Goal: Transaction & Acquisition: Purchase product/service

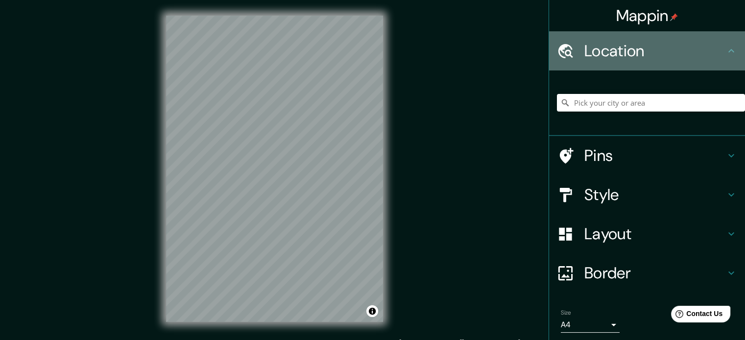
click at [655, 49] on h4 "Location" at bounding box center [654, 51] width 141 height 20
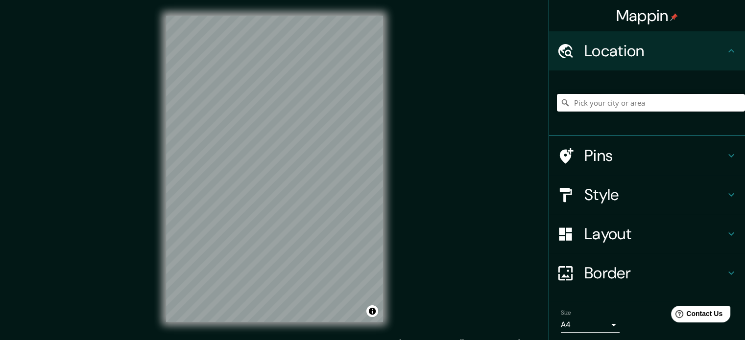
click at [633, 99] on input "Pick your city or area" at bounding box center [651, 103] width 188 height 18
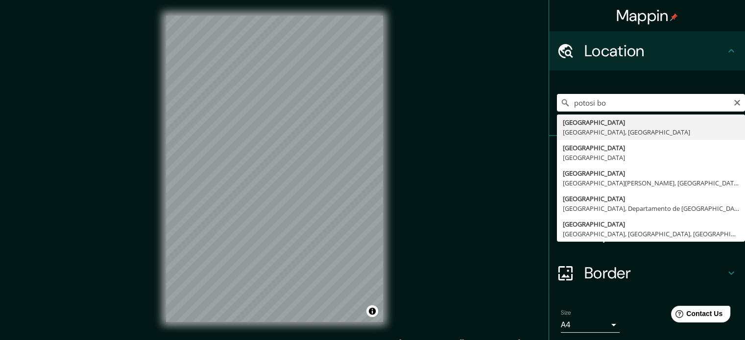
type input "[GEOGRAPHIC_DATA], [GEOGRAPHIC_DATA], [GEOGRAPHIC_DATA]"
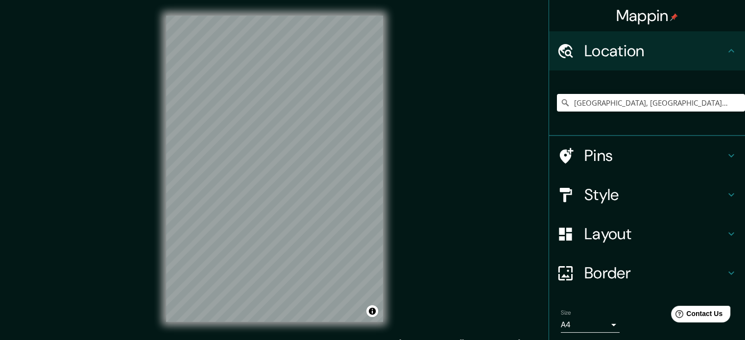
click at [594, 235] on h4 "Layout" at bounding box center [654, 234] width 141 height 20
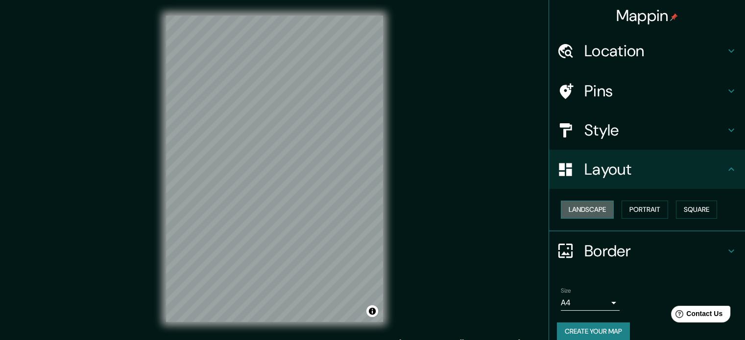
click at [586, 208] on button "Landscape" at bounding box center [587, 210] width 53 height 18
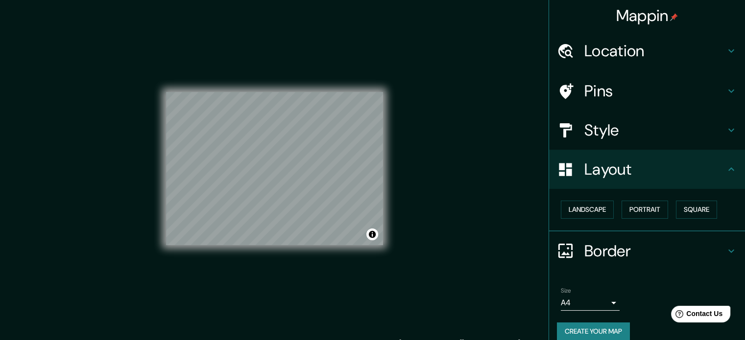
click at [422, 180] on div "Mappin Location [GEOGRAPHIC_DATA], [GEOGRAPHIC_DATA], [GEOGRAPHIC_DATA] Pins St…" at bounding box center [372, 177] width 745 height 354
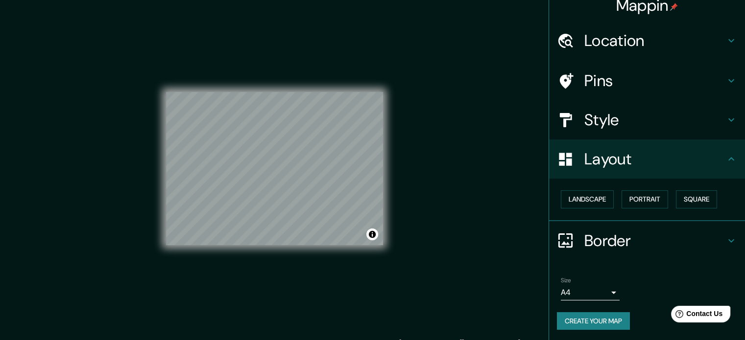
scroll to position [11, 0]
click at [590, 317] on button "Create your map" at bounding box center [593, 321] width 73 height 18
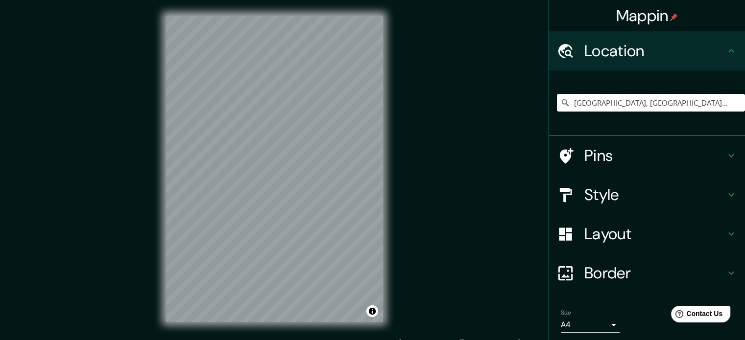
click at [597, 101] on input "Potosí, Departamento de Potosí, Bolivia" at bounding box center [651, 103] width 188 height 18
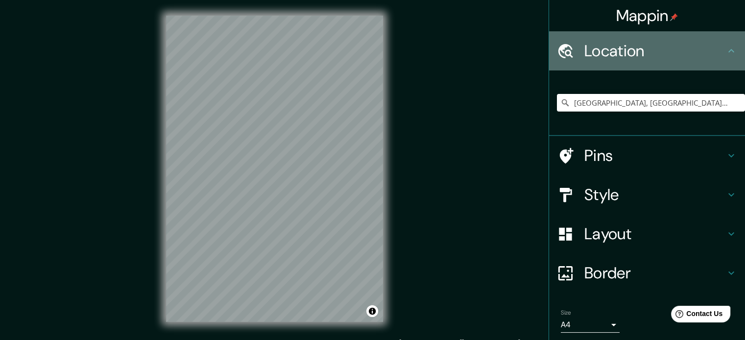
click at [642, 41] on h4 "Location" at bounding box center [654, 51] width 141 height 20
click at [625, 58] on h4 "Location" at bounding box center [654, 51] width 141 height 20
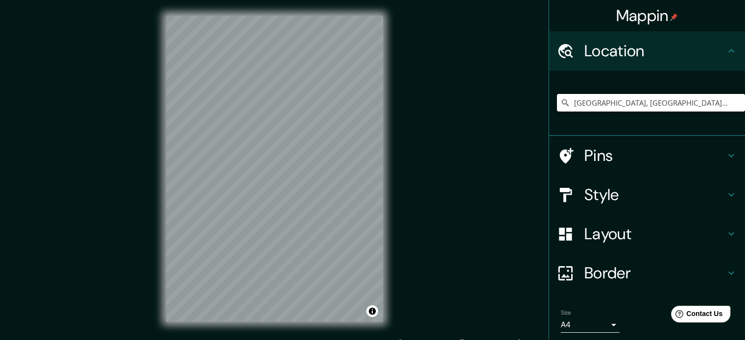
click at [621, 107] on input "Potosí, Departamento de Potosí, Bolivia" at bounding box center [651, 103] width 188 height 18
click at [720, 97] on input "Potosí, Departamento de Potosí, Bolivia" at bounding box center [651, 103] width 188 height 18
click at [713, 103] on input "Potosí, Departamento de Potosí, Bolivia" at bounding box center [651, 103] width 188 height 18
click at [643, 123] on div "Potosí, Departamento de Potosí, Bolivia" at bounding box center [651, 102] width 188 height 49
click at [635, 99] on input "Potosí, Departamento de Potosí, Bolivia" at bounding box center [651, 103] width 188 height 18
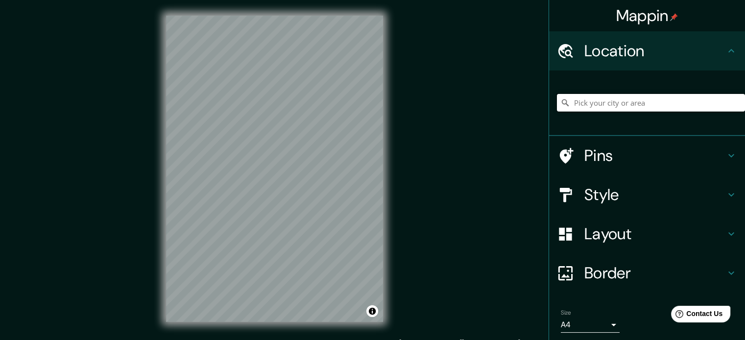
click at [582, 96] on input "Pick your city or area" at bounding box center [651, 103] width 188 height 18
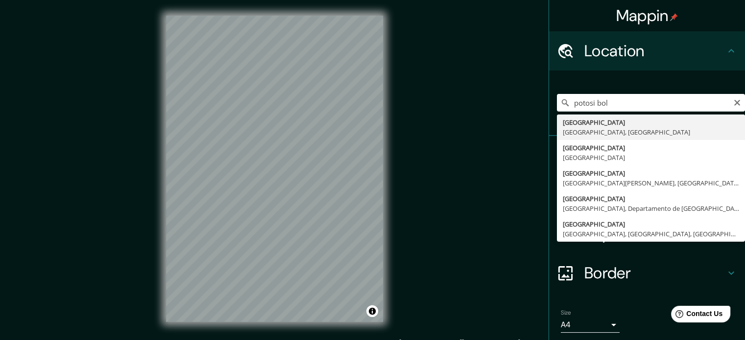
type input "Potosí, Departamento de Potosí, Bolivia"
